Goal: Find specific page/section: Find specific page/section

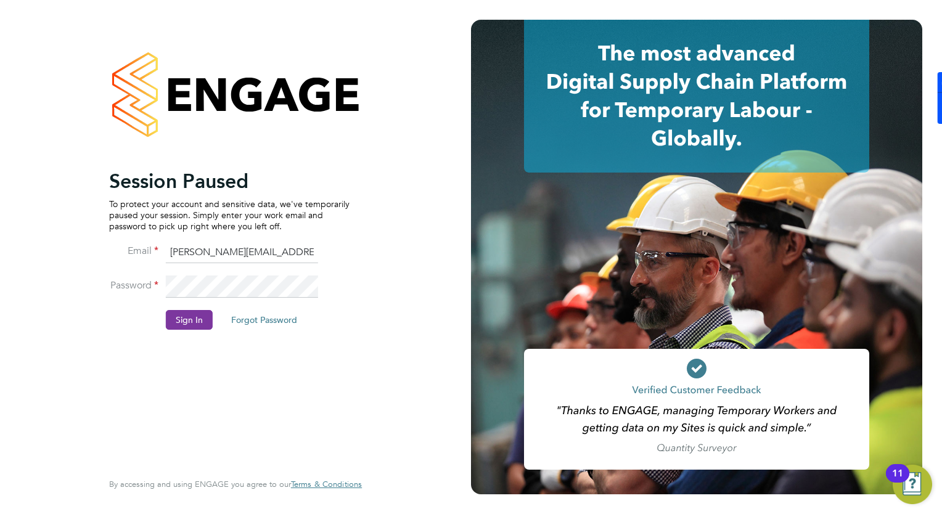
click at [196, 322] on button "Sign In" at bounding box center [189, 320] width 47 height 20
